Goal: Information Seeking & Learning: Learn about a topic

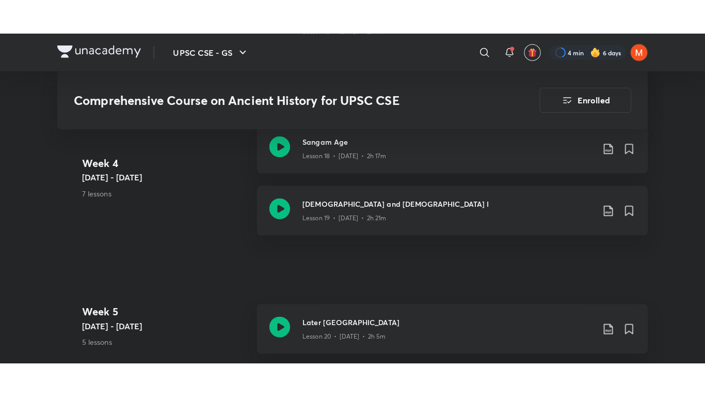
scroll to position [1827, 0]
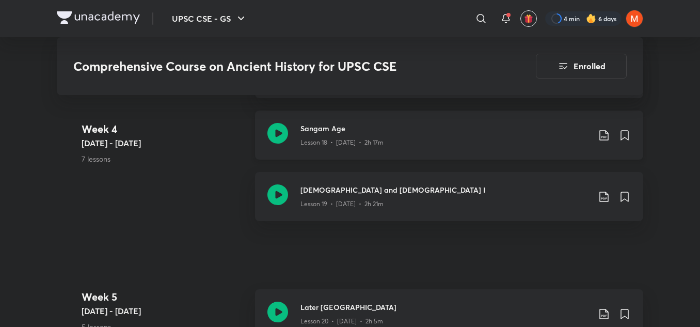
click at [433, 138] on div "Lesson 18 • [DATE] • 2h 17m" at bounding box center [445, 140] width 289 height 13
